Goal: Communication & Community: Answer question/provide support

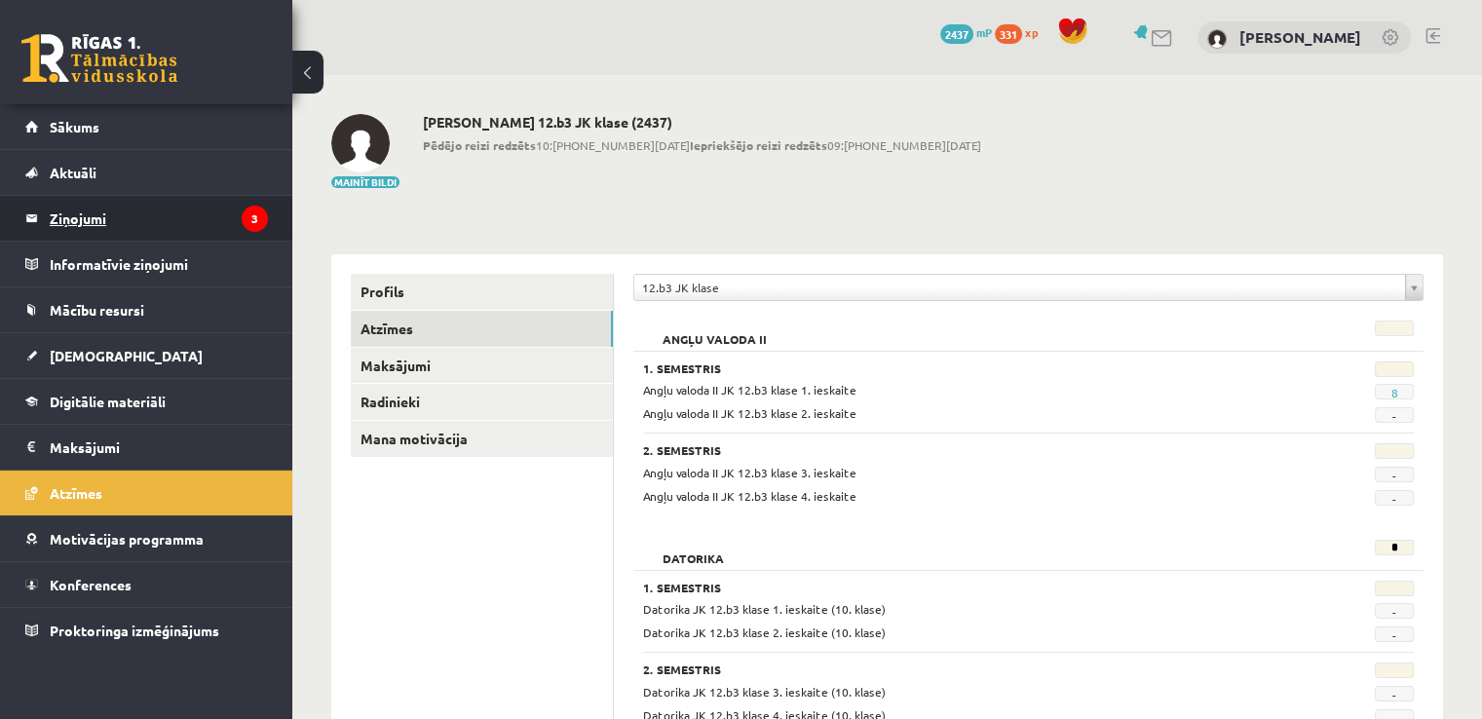
click at [81, 213] on legend "Ziņojumi 3" at bounding box center [159, 218] width 218 height 45
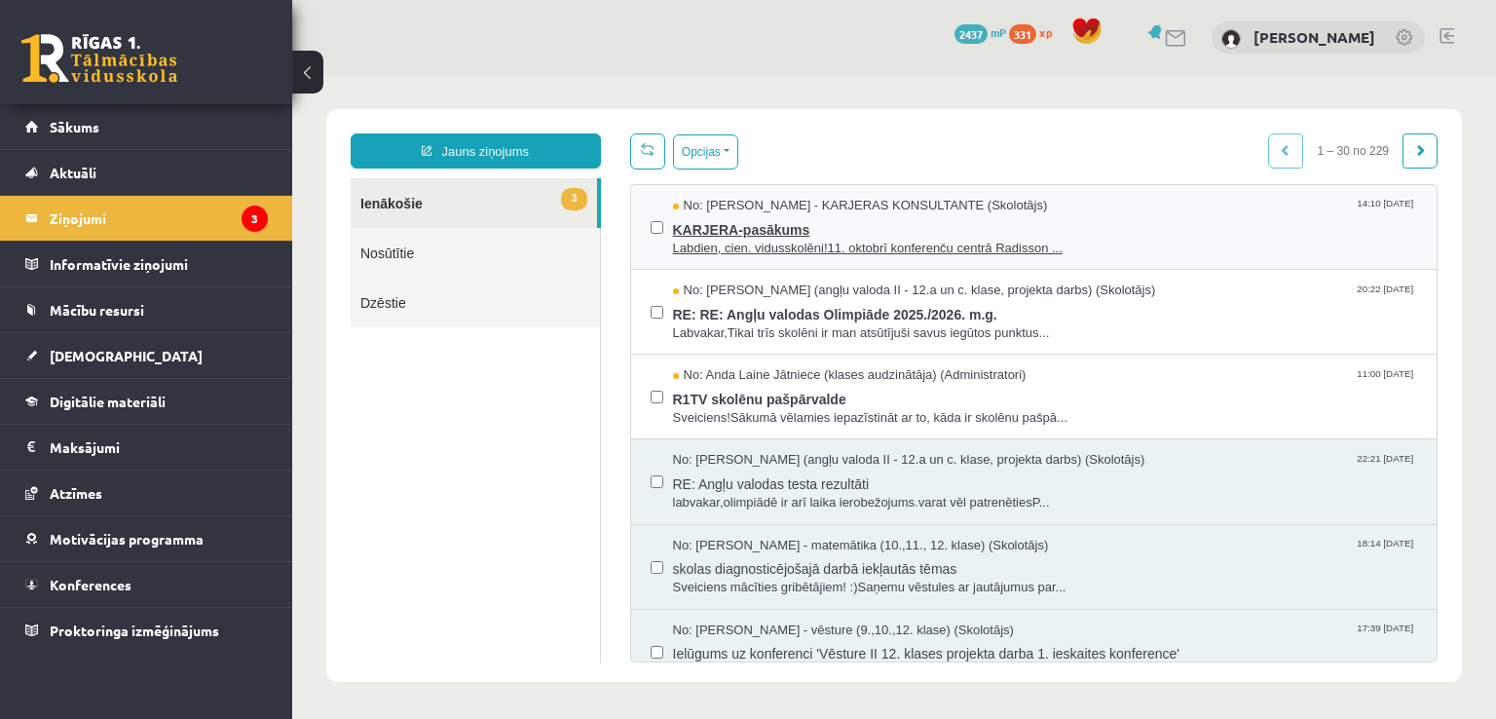
click at [758, 232] on span "KARJERA-pasākums" at bounding box center [1045, 227] width 745 height 24
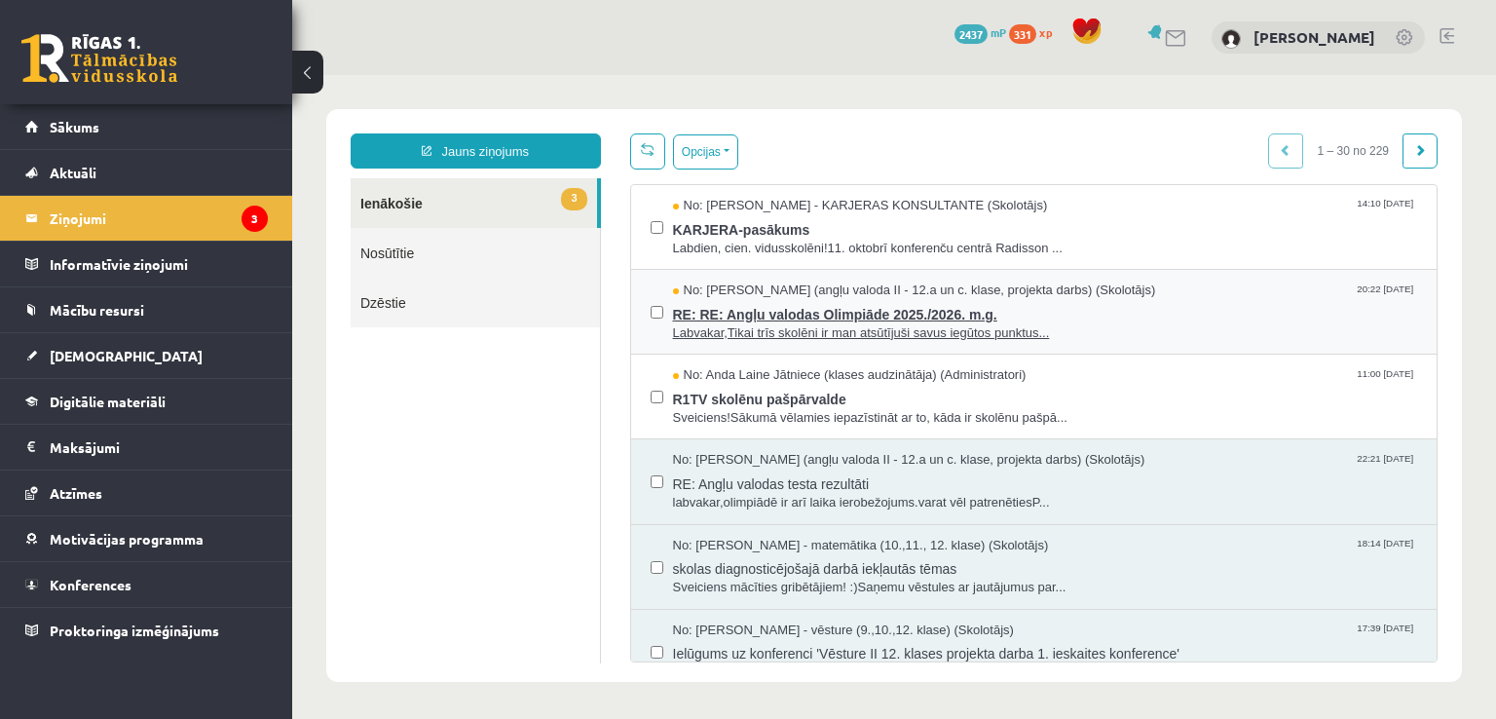
click at [756, 324] on span "Labvakar,Tikai trīs skolēni ir man atsūtījuši savus iegūtos punktus..." at bounding box center [1045, 333] width 745 height 19
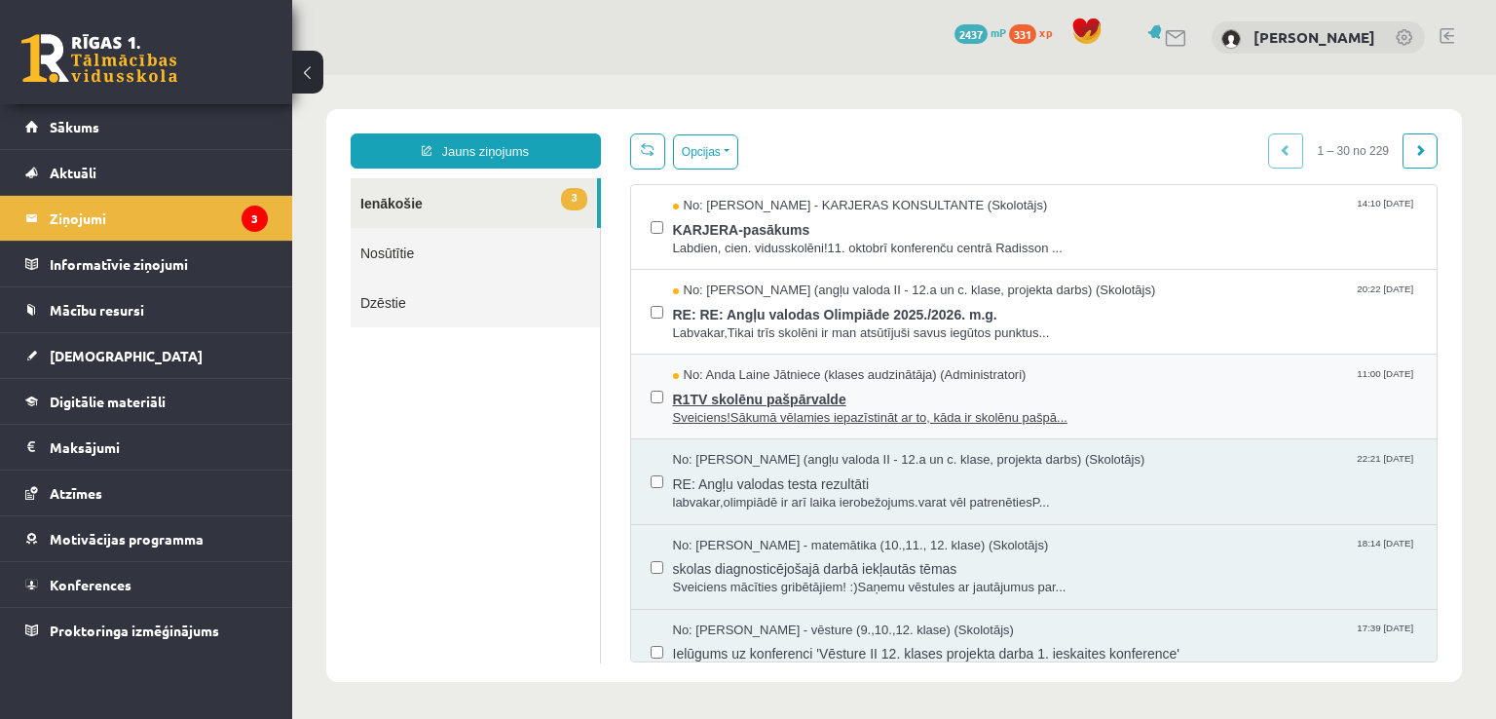
click at [717, 412] on span "Sveiciens!Sākumā vēlamies iepazīstināt ar to, kāda ir skolēnu pašpā..." at bounding box center [1045, 418] width 745 height 19
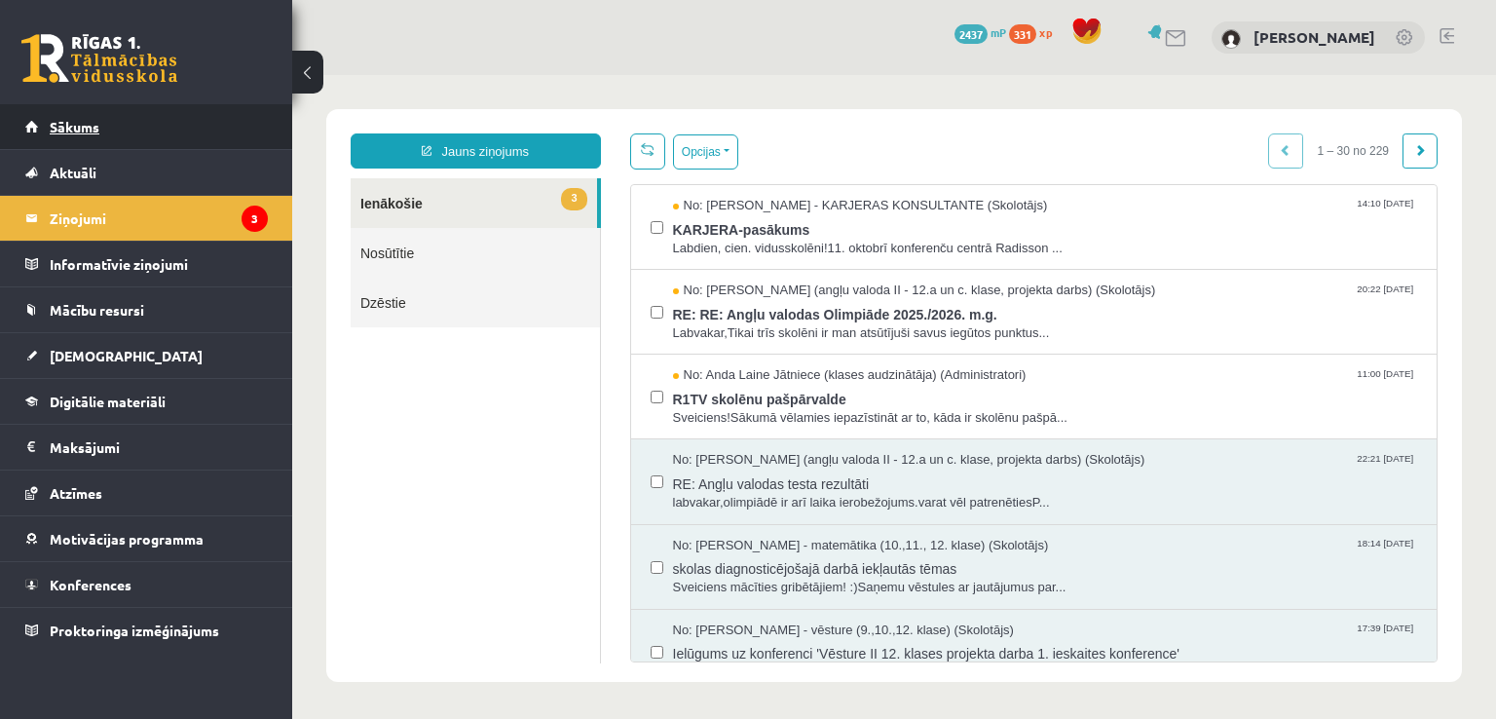
click at [189, 124] on link "Sākums" at bounding box center [146, 126] width 243 height 45
